Goal: Information Seeking & Learning: Check status

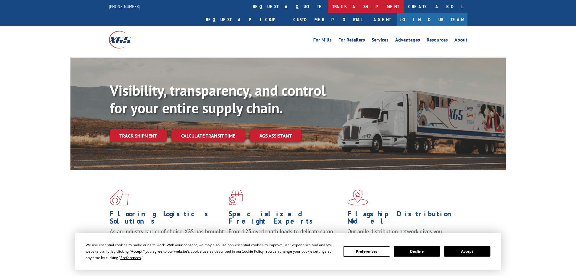
click at [328, 8] on link "track a shipment" at bounding box center [366, 6] width 76 height 13
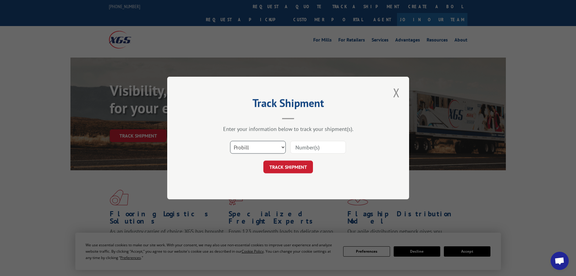
click at [256, 146] on select "Select category... Probill BOL PO" at bounding box center [258, 147] width 56 height 13
select select "po"
click at [230, 141] on select "Select category... Probill BOL PO" at bounding box center [258, 147] width 56 height 13
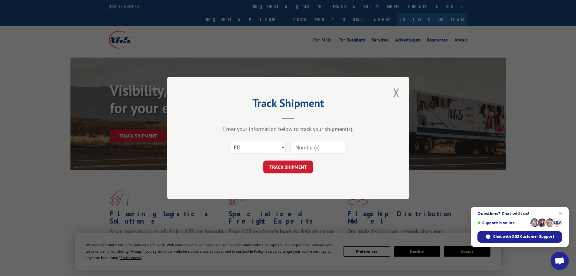
click at [309, 148] on input at bounding box center [318, 147] width 56 height 13
paste input "01549480"
type input "01549480"
click at [290, 168] on button "TRACK SHIPMENT" at bounding box center [289, 166] width 50 height 13
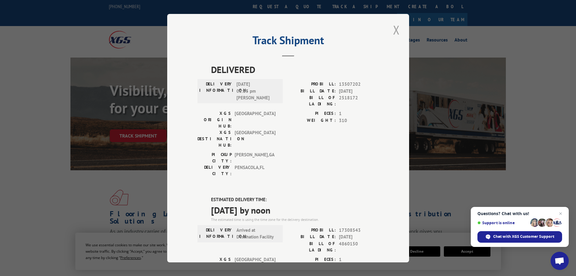
click at [397, 33] on button "Close modal" at bounding box center [397, 29] width 10 height 17
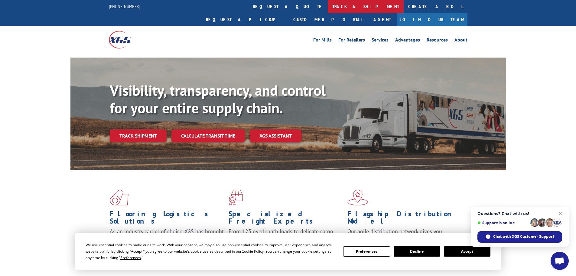
click at [328, 1] on link "track a shipment" at bounding box center [366, 6] width 76 height 13
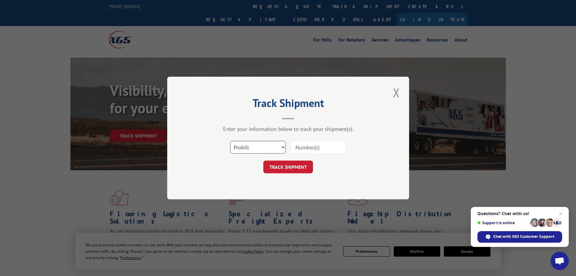
click at [248, 153] on select "Select category... Probill BOL PO" at bounding box center [258, 147] width 56 height 13
select select "po"
click at [230, 141] on select "Select category... Probill BOL PO" at bounding box center [258, 147] width 56 height 13
click at [307, 145] on input at bounding box center [318, 147] width 56 height 13
paste input "01549474"
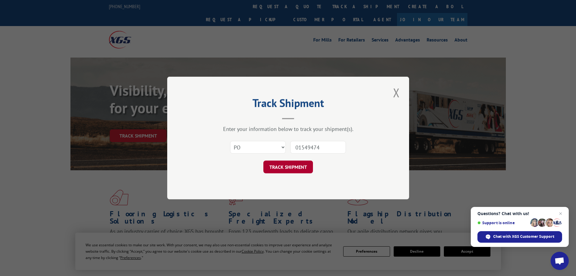
type input "01549474"
click at [303, 162] on button "TRACK SHIPMENT" at bounding box center [289, 166] width 50 height 13
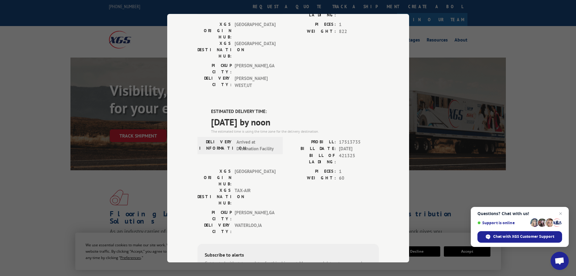
scroll to position [223, 0]
